Goal: Information Seeking & Learning: Learn about a topic

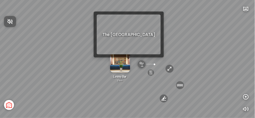
click at [130, 61] on div at bounding box center [127, 59] width 255 height 118
click at [130, 61] on div "Lobby Bar 0 km" at bounding box center [120, 64] width 29 height 36
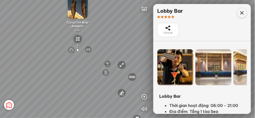
click at [243, 11] on icon at bounding box center [242, 13] width 6 height 6
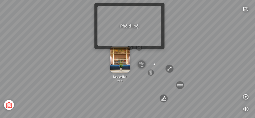
click at [129, 52] on div at bounding box center [130, 51] width 4 height 4
click at [130, 53] on div "Lobby Bar 0 km" at bounding box center [120, 64] width 29 height 36
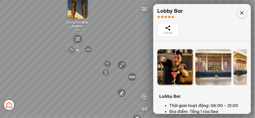
click at [243, 13] on icon at bounding box center [242, 13] width 6 height 6
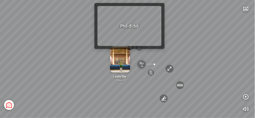
click at [128, 53] on img at bounding box center [120, 59] width 20 height 27
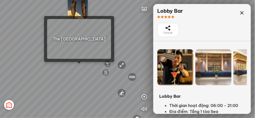
click at [79, 67] on div "Sân bay Quốc tế Cam Ranh 3.6 km KN Links Cam Ranh Golf Course 5.9 km Thể Thao B…" at bounding box center [127, 59] width 255 height 118
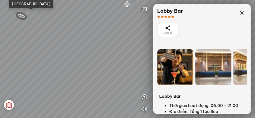
drag, startPoint x: 117, startPoint y: 58, endPoint x: 144, endPoint y: 49, distance: 29.4
click at [157, 42] on div "Light Tower Sea Tower Tổng thể Sand Tower Wind Tower Phố đi bộ Đường Nguyễn Tất…" at bounding box center [127, 59] width 255 height 118
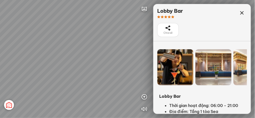
drag, startPoint x: 58, startPoint y: 62, endPoint x: 98, endPoint y: 54, distance: 41.4
click at [98, 54] on div "Light Tower Sea Tower Tổng thể Sand Tower Wind Tower Phố đi bộ Đường Nguyễn Tất…" at bounding box center [127, 59] width 255 height 118
click at [240, 13] on icon at bounding box center [242, 13] width 6 height 6
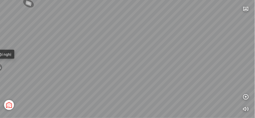
drag, startPoint x: 80, startPoint y: 60, endPoint x: 192, endPoint y: 49, distance: 113.3
click at [194, 49] on div "Light Tower Sea Tower Tổng thể Sand Tower Wind Tower Phố đi bộ Đường Nguyễn Tất…" at bounding box center [127, 59] width 255 height 118
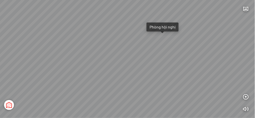
drag, startPoint x: 83, startPoint y: 50, endPoint x: 162, endPoint y: 69, distance: 80.5
click at [162, 69] on div "Light Tower Sea Tower Tổng thể Sand Tower Wind Tower Phố đi bộ Đường Nguyễn Tất…" at bounding box center [127, 59] width 255 height 118
